Goal: Use online tool/utility

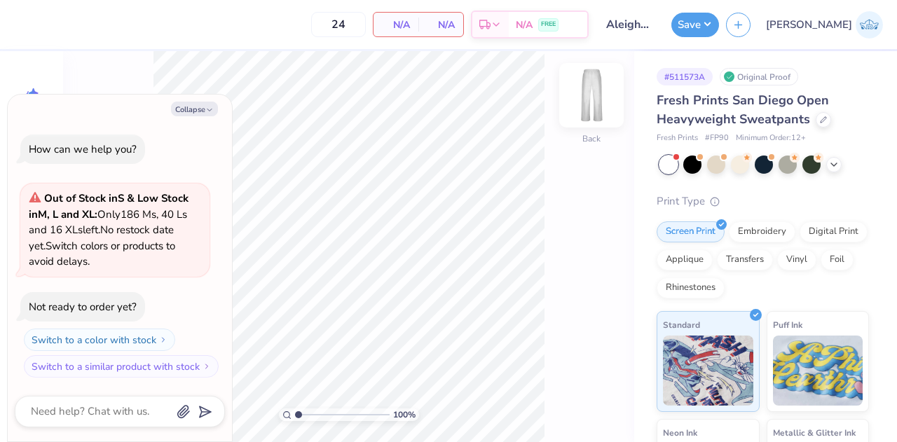
click at [591, 90] on img at bounding box center [592, 95] width 56 height 56
click at [203, 111] on button "Collapse" at bounding box center [194, 109] width 47 height 15
type textarea "x"
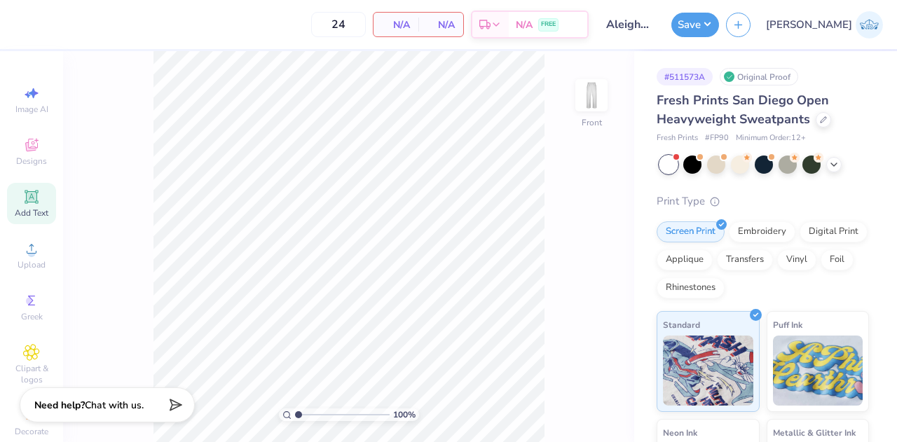
click at [39, 198] on div "Add Text" at bounding box center [31, 203] width 49 height 41
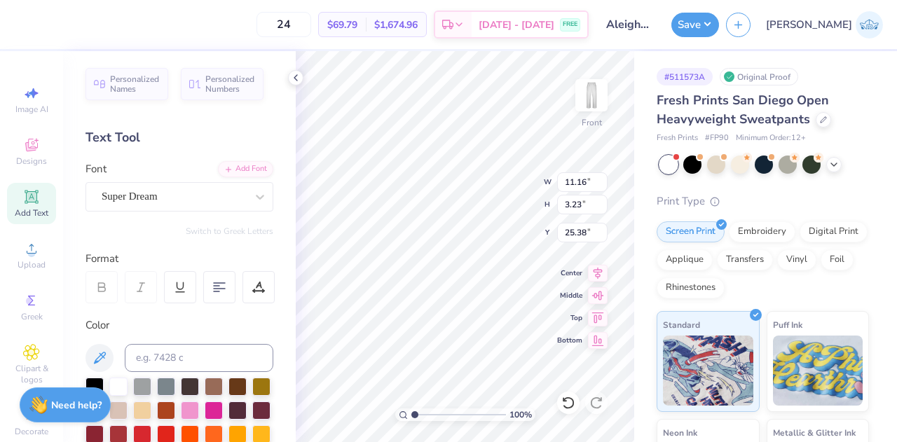
scroll to position [12, 3]
click at [773, 257] on div "Transfers" at bounding box center [745, 257] width 56 height 21
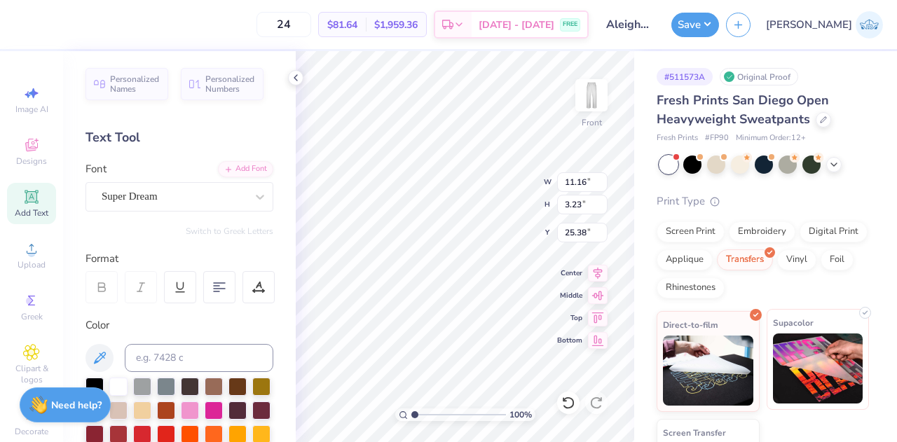
click at [773, 343] on img at bounding box center [818, 369] width 90 height 70
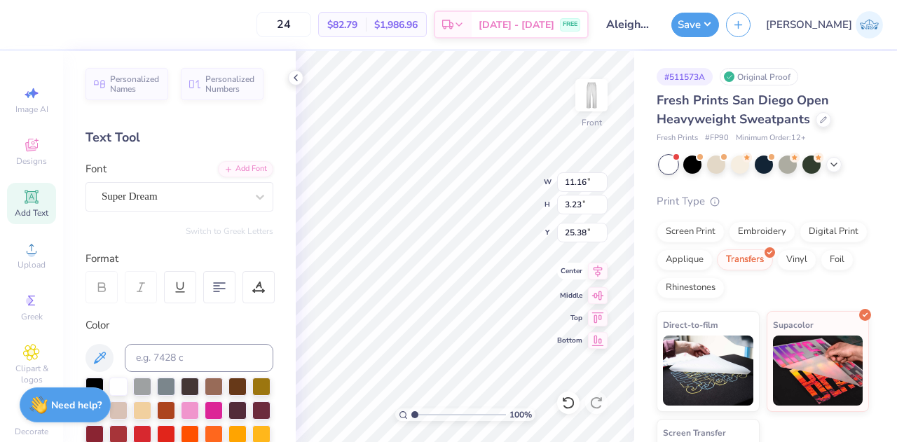
scroll to position [12, 2]
type input "9.45"
type input "2.74"
type input "5.99"
